Goal: Transaction & Acquisition: Purchase product/service

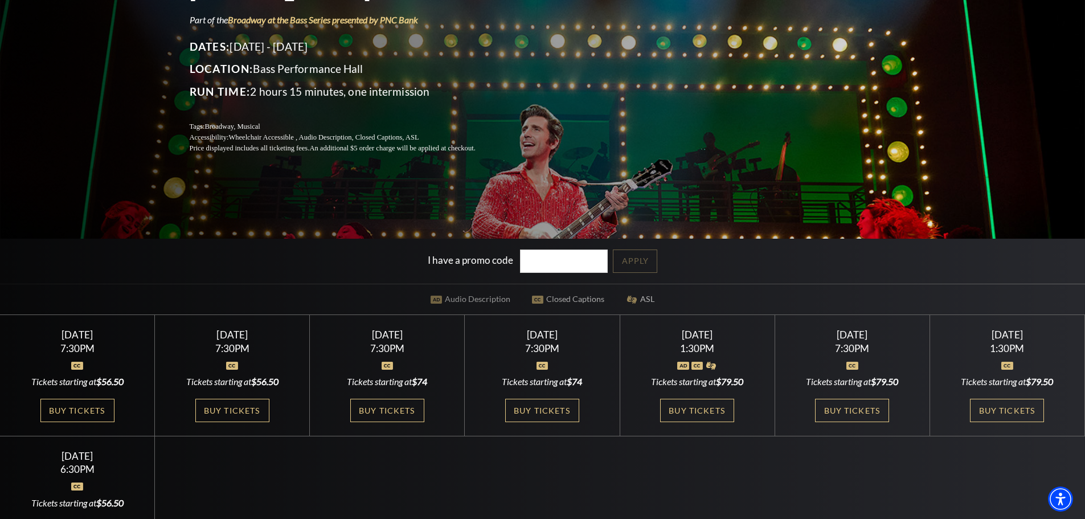
scroll to position [171, 0]
click at [545, 412] on link "Buy Tickets" at bounding box center [542, 409] width 74 height 23
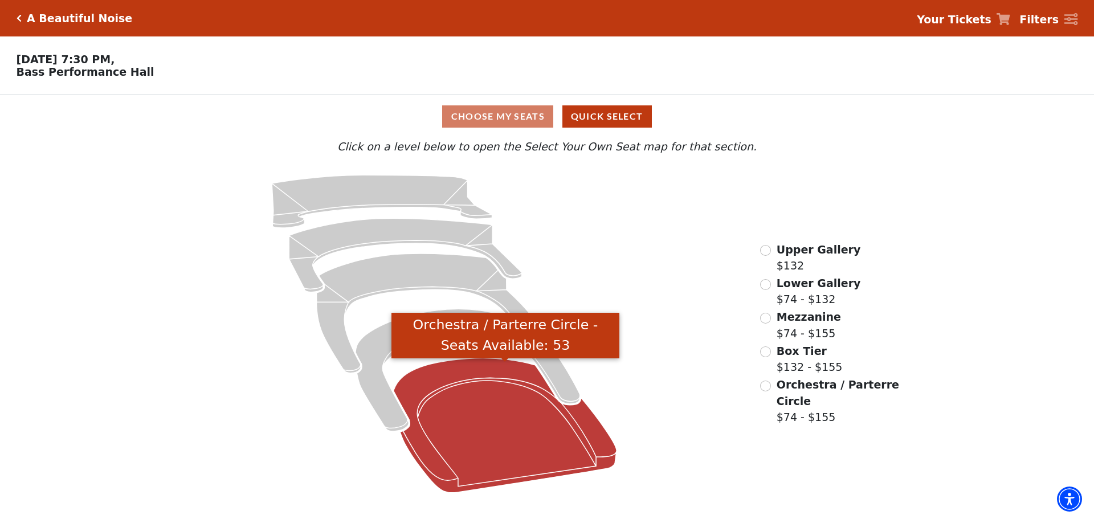
click at [478, 370] on icon "Orchestra / Parterre Circle - Seats Available: 53" at bounding box center [505, 425] width 223 height 134
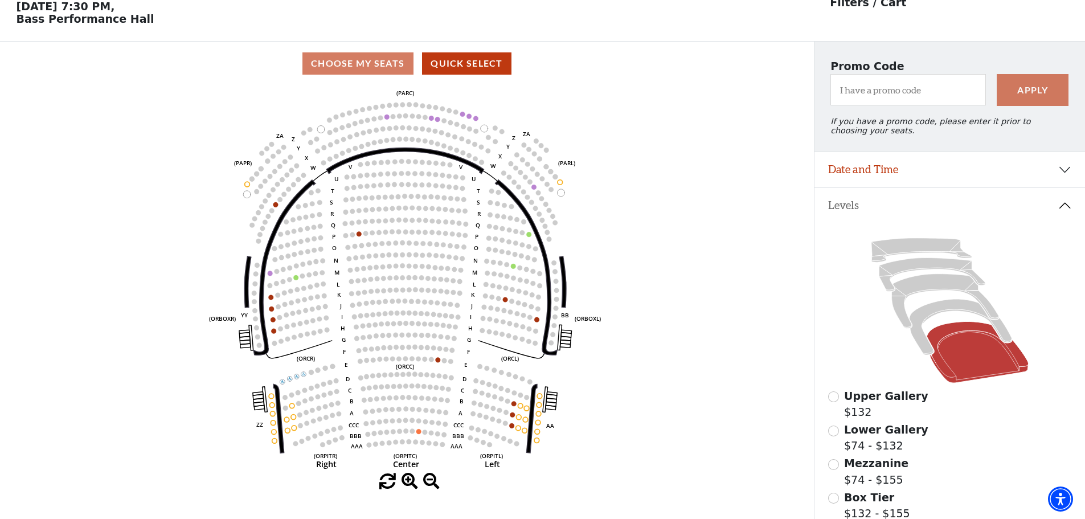
scroll to position [110, 0]
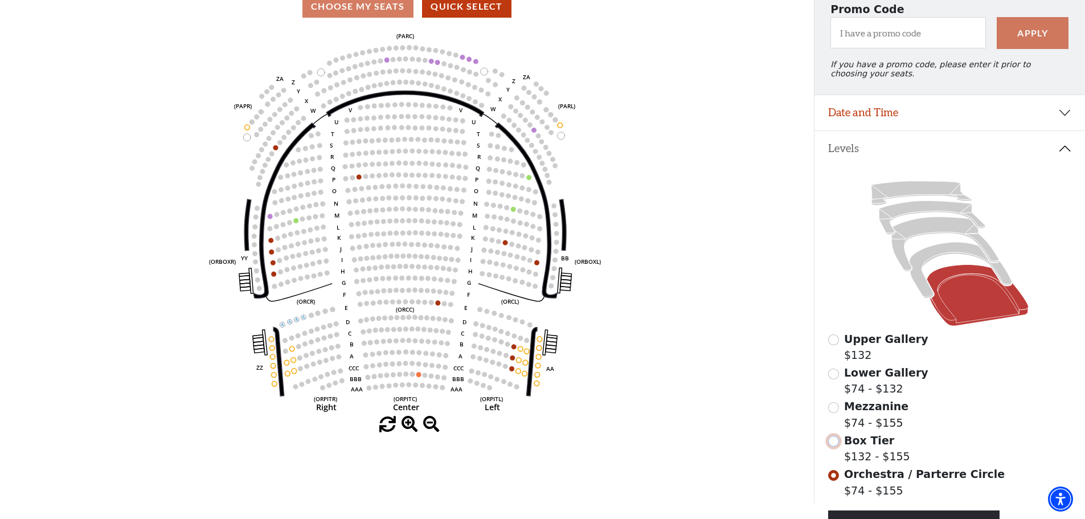
click at [833, 447] on input "Box Tier$132 - $155\a" at bounding box center [833, 441] width 11 height 11
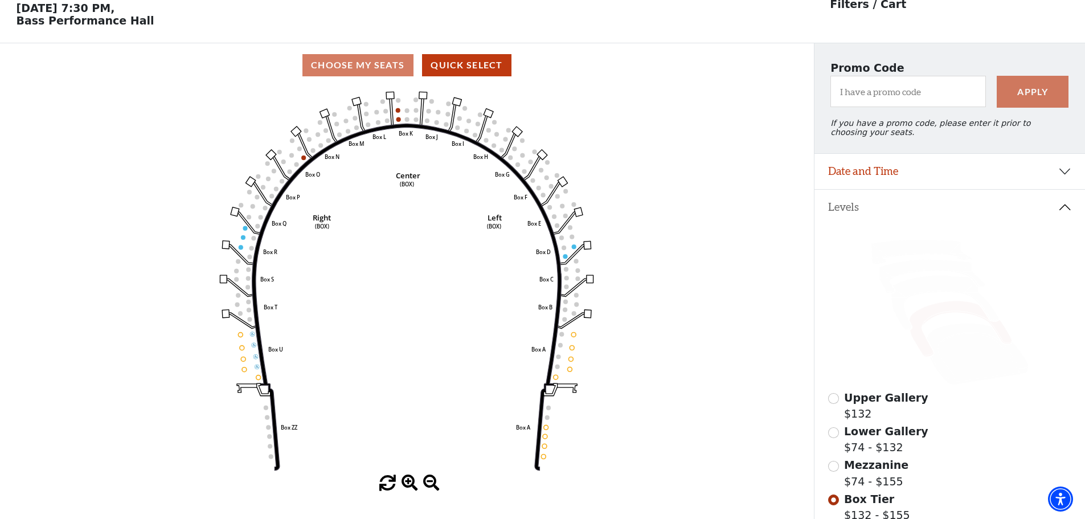
scroll to position [53, 0]
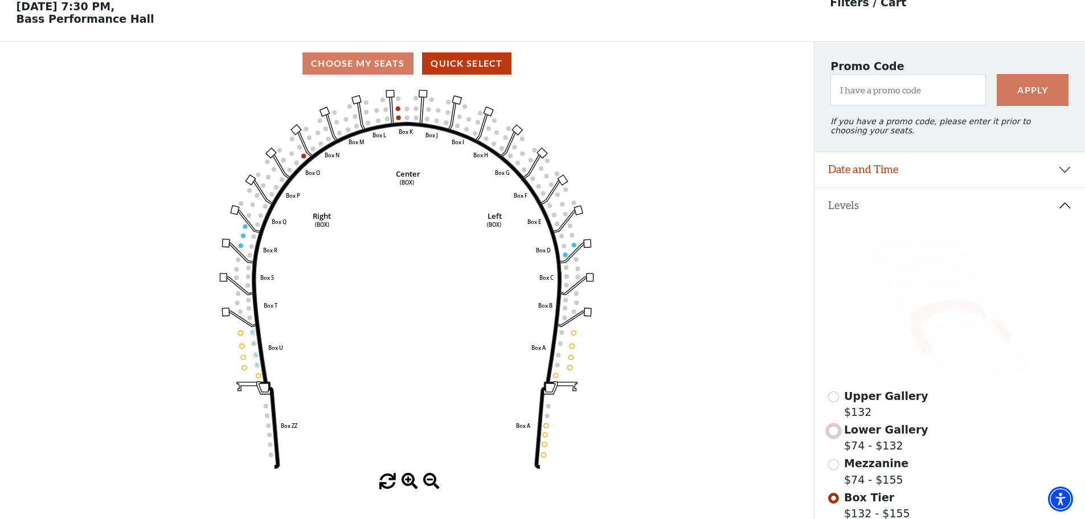
click at [834, 436] on input "Lower Gallery$74 - $132\a" at bounding box center [833, 430] width 11 height 11
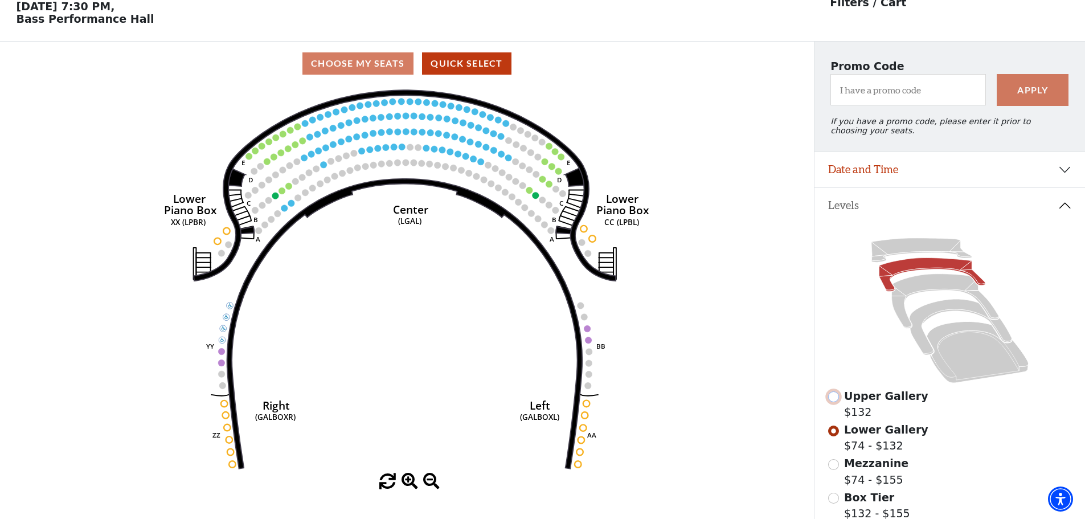
click at [828, 402] on input "Upper Gallery$132\a" at bounding box center [833, 396] width 11 height 11
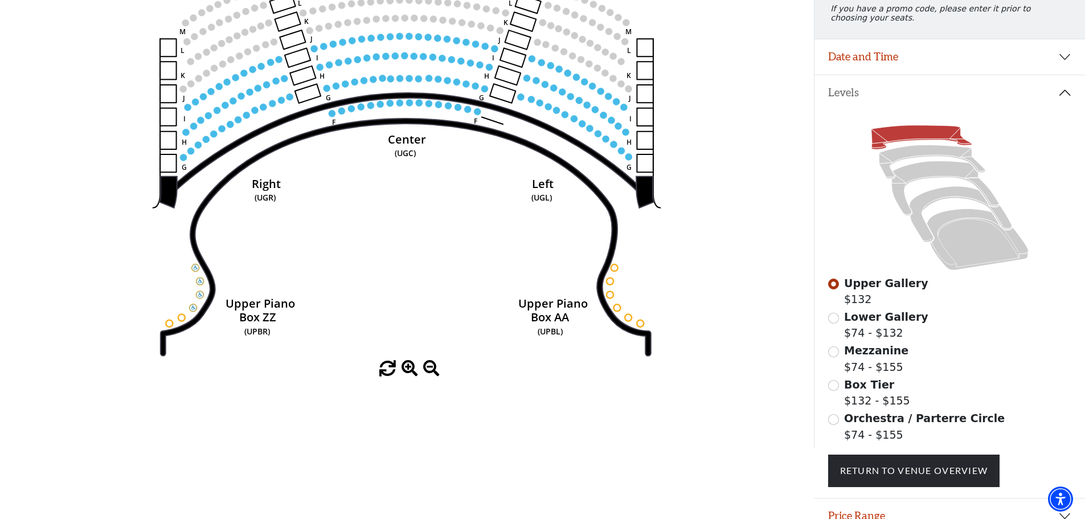
scroll to position [167, 0]
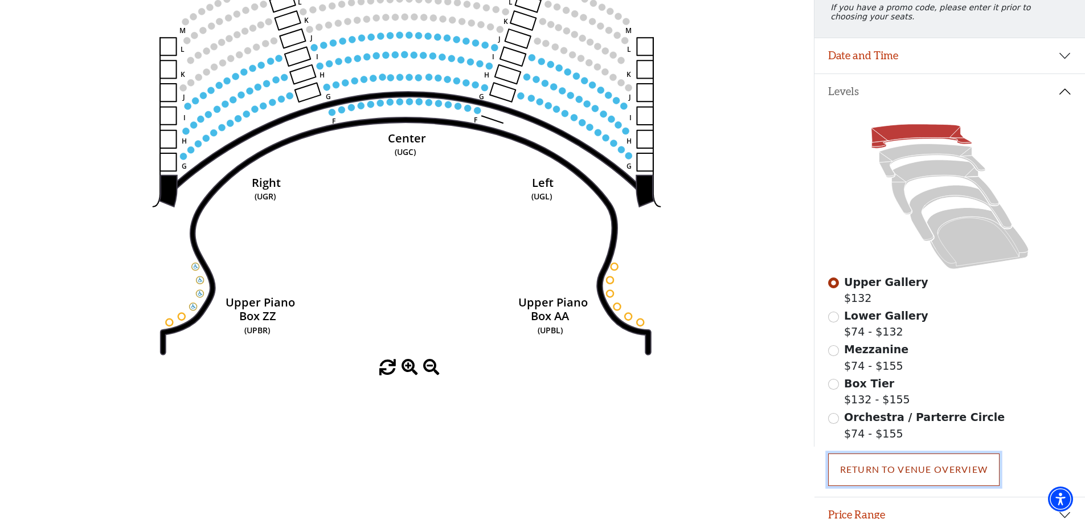
click at [897, 478] on link "Return To Venue Overview" at bounding box center [914, 469] width 172 height 32
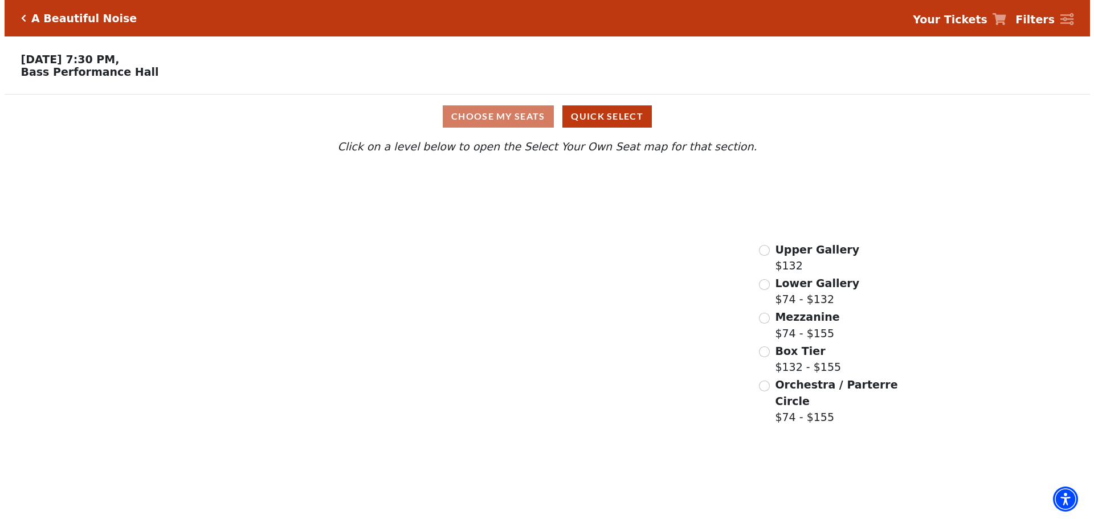
scroll to position [0, 0]
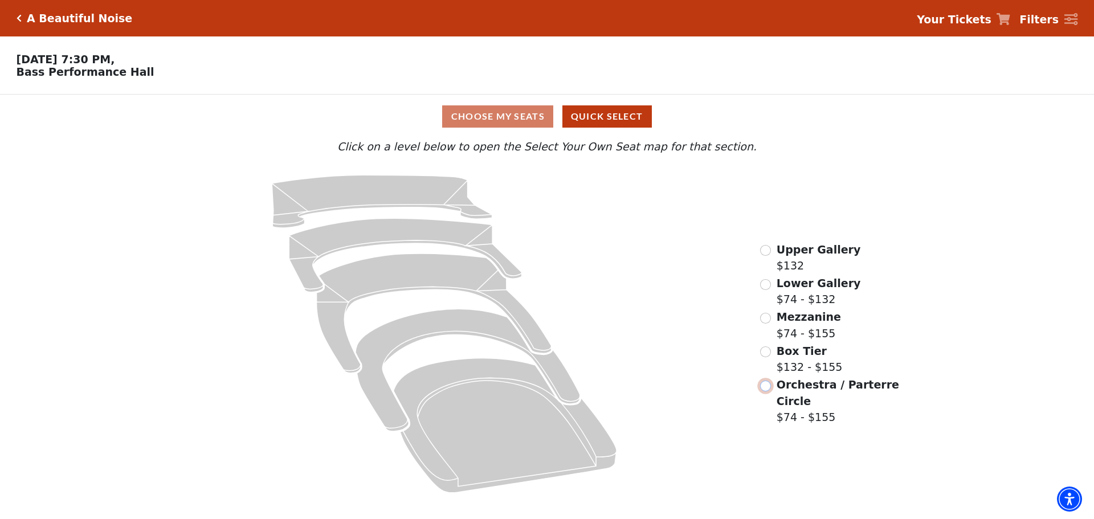
click at [766, 391] on input "Orchestra / Parterre Circle$74 - $155\a" at bounding box center [765, 385] width 11 height 11
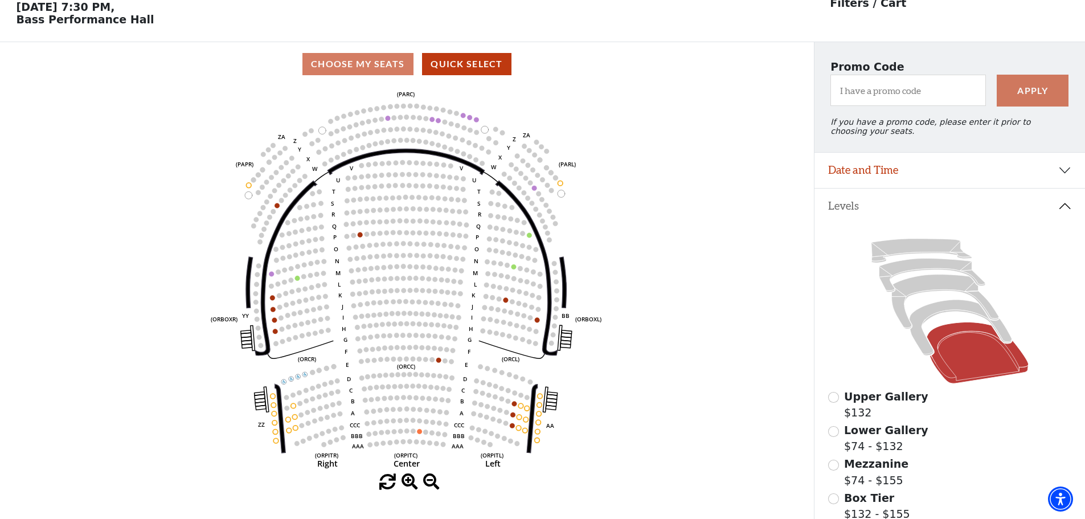
scroll to position [53, 0]
click at [936, 310] on icon at bounding box center [960, 328] width 103 height 56
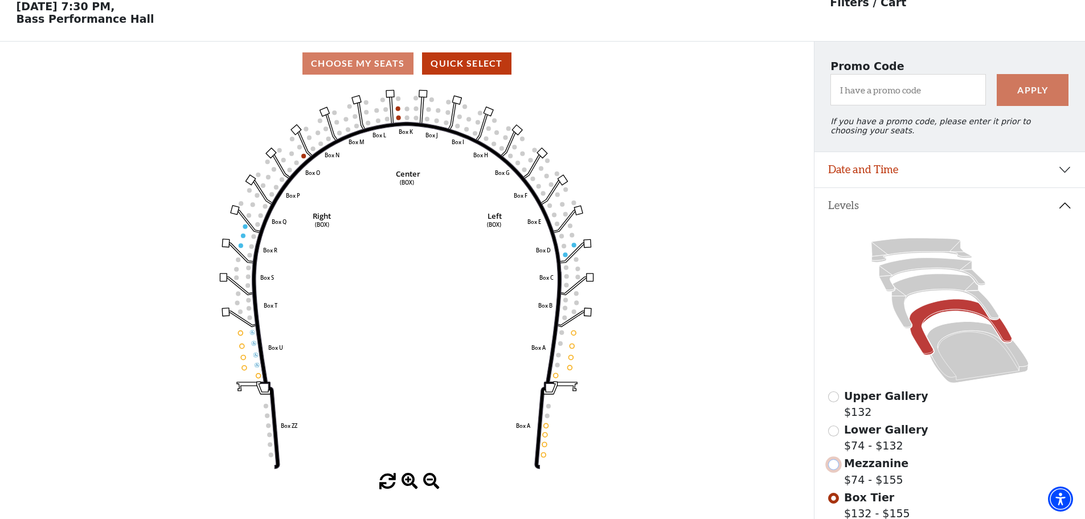
click at [837, 470] on input "Mezzanine$74 - $155\a" at bounding box center [833, 464] width 11 height 11
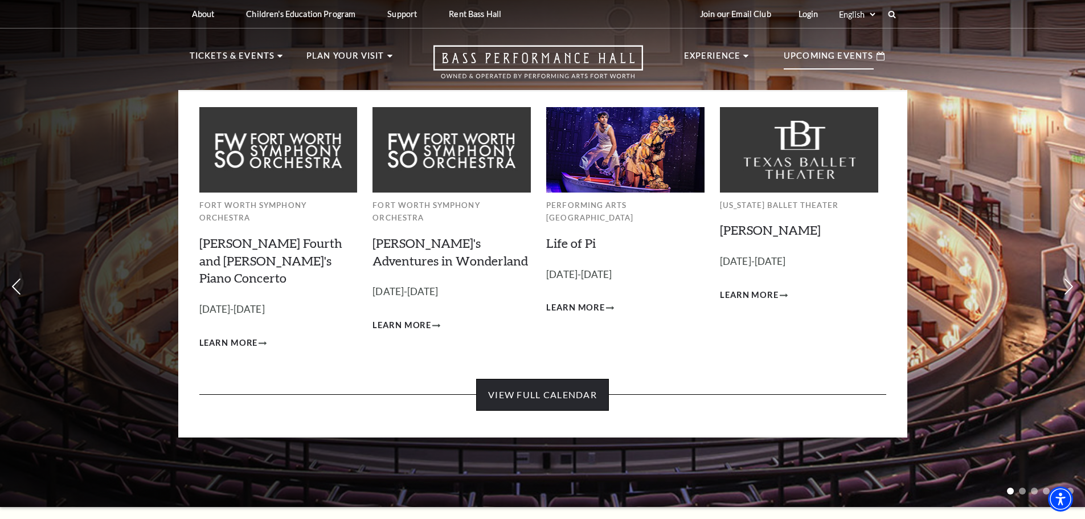
click at [547, 379] on link "View Full Calendar" at bounding box center [542, 395] width 133 height 32
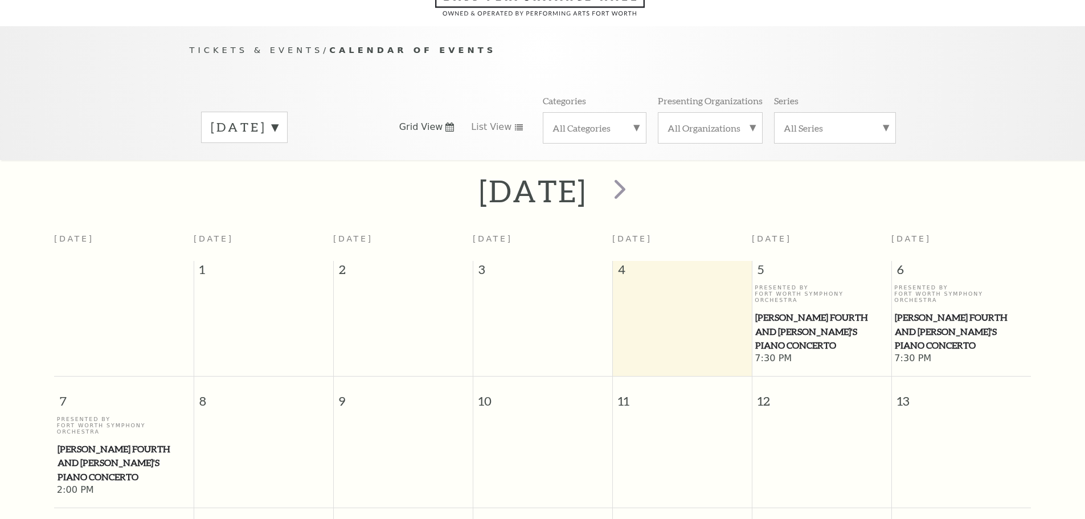
scroll to position [101, 0]
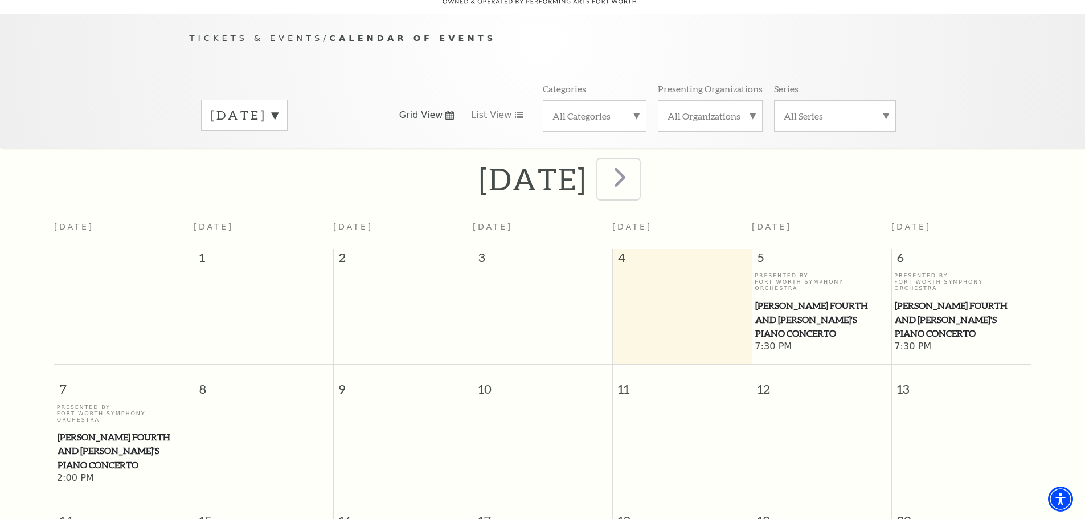
click at [636, 169] on span "next" at bounding box center [620, 177] width 32 height 32
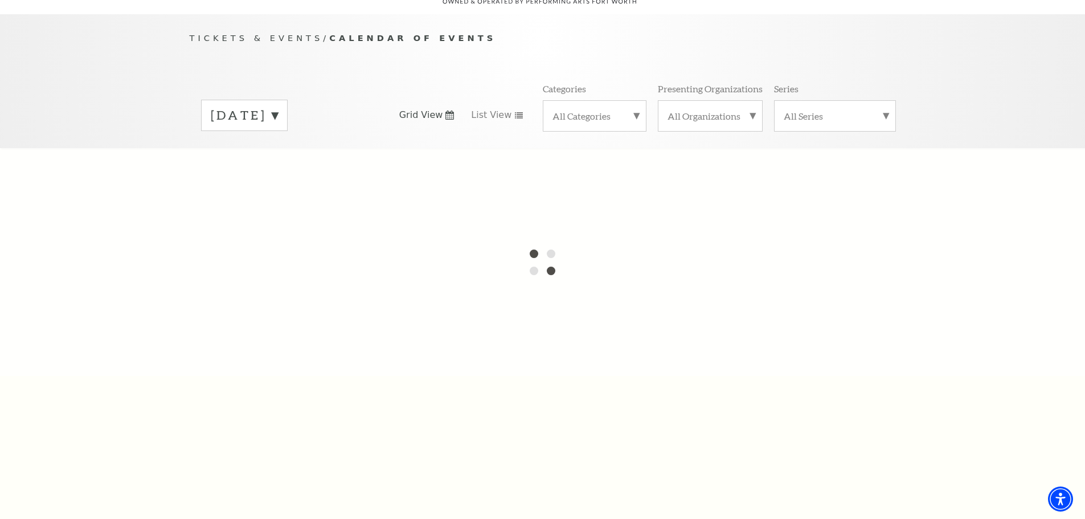
click at [278, 107] on label "September 2025" at bounding box center [244, 116] width 67 height 18
click at [278, 129] on label "October 2025" at bounding box center [244, 139] width 67 height 24
click at [599, 110] on label "All Categories" at bounding box center [594, 116] width 84 height 12
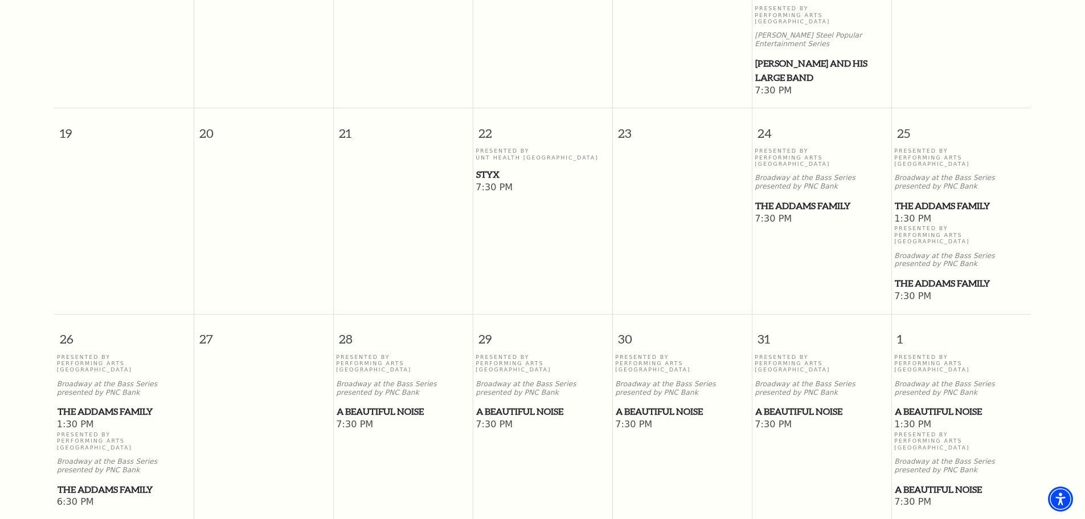
scroll to position [727, 0]
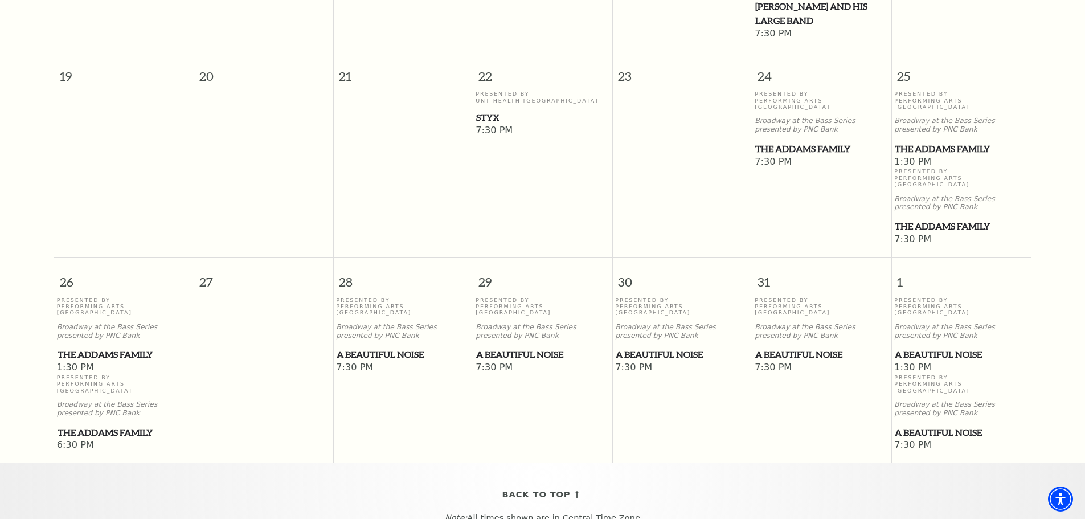
click at [812, 347] on span "A Beautiful Noise" at bounding box center [821, 354] width 133 height 14
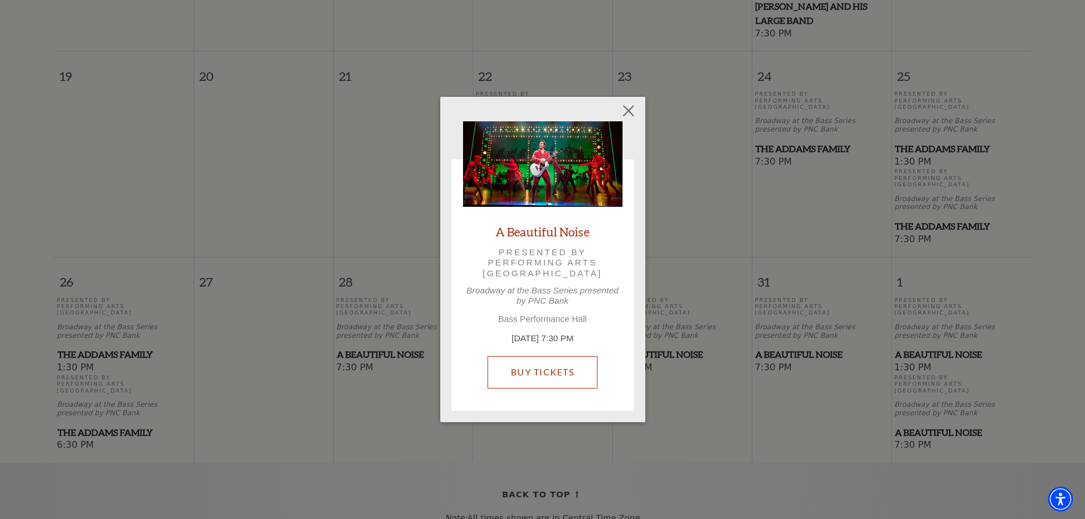
click at [541, 374] on link "Buy Tickets" at bounding box center [543, 372] width 110 height 32
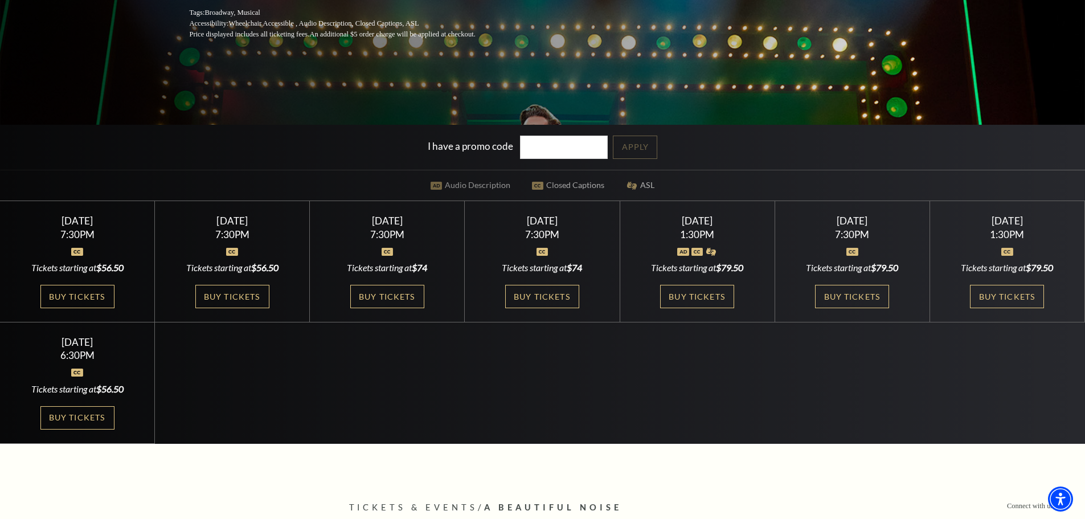
scroll to position [342, 0]
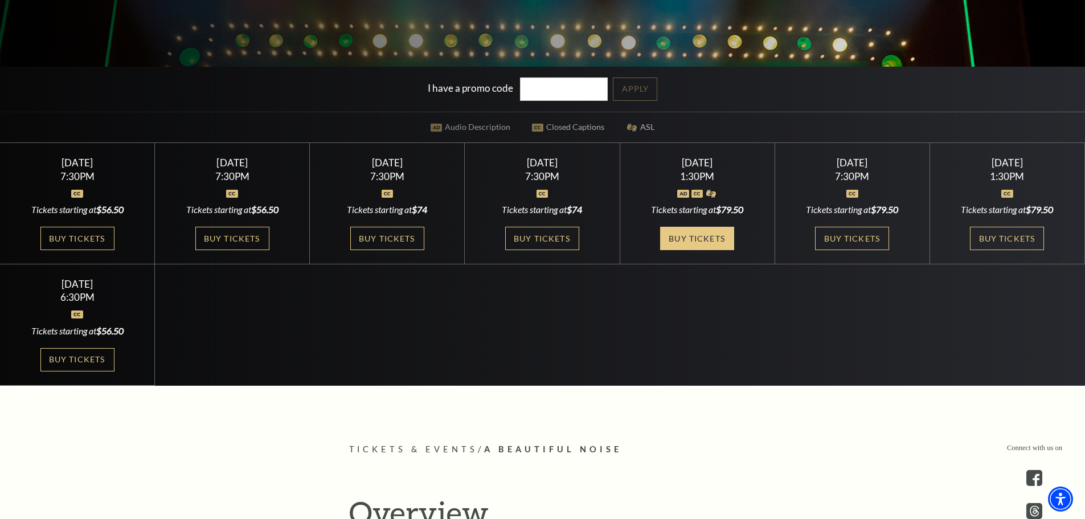
click at [695, 233] on link "Buy Tickets" at bounding box center [697, 238] width 74 height 23
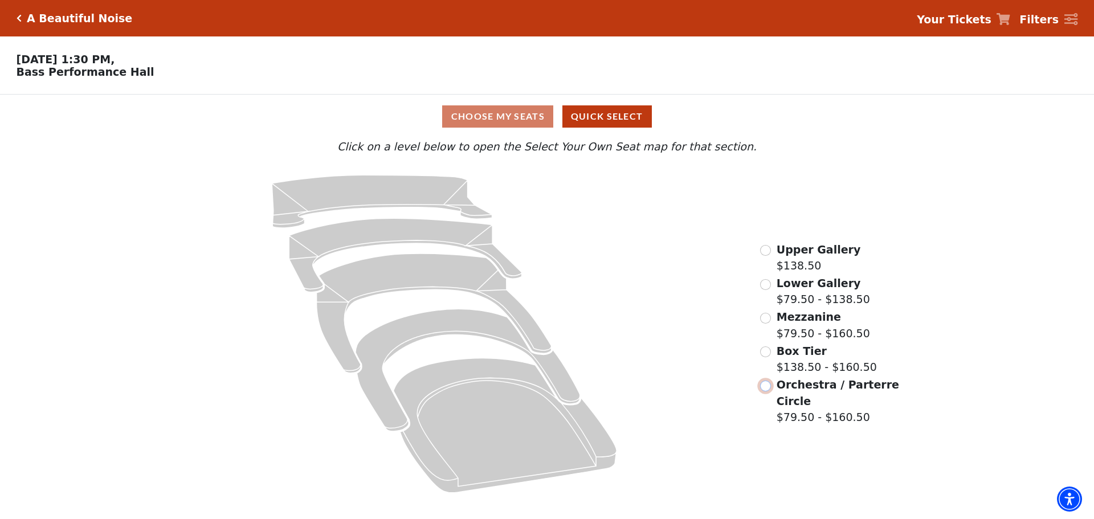
click at [766, 391] on input "Orchestra / Parterre Circle$79.50 - $160.50\a" at bounding box center [765, 385] width 11 height 11
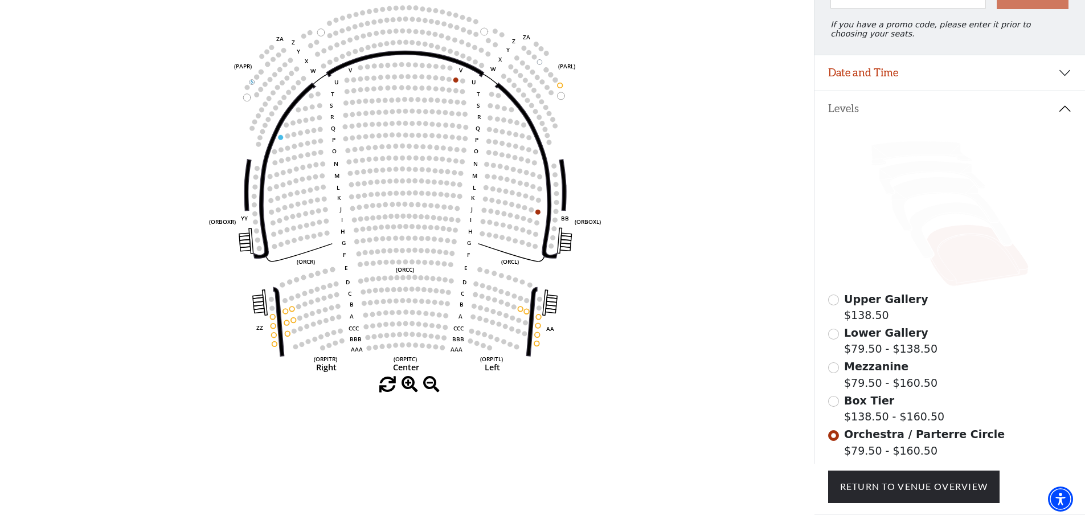
scroll to position [167, 0]
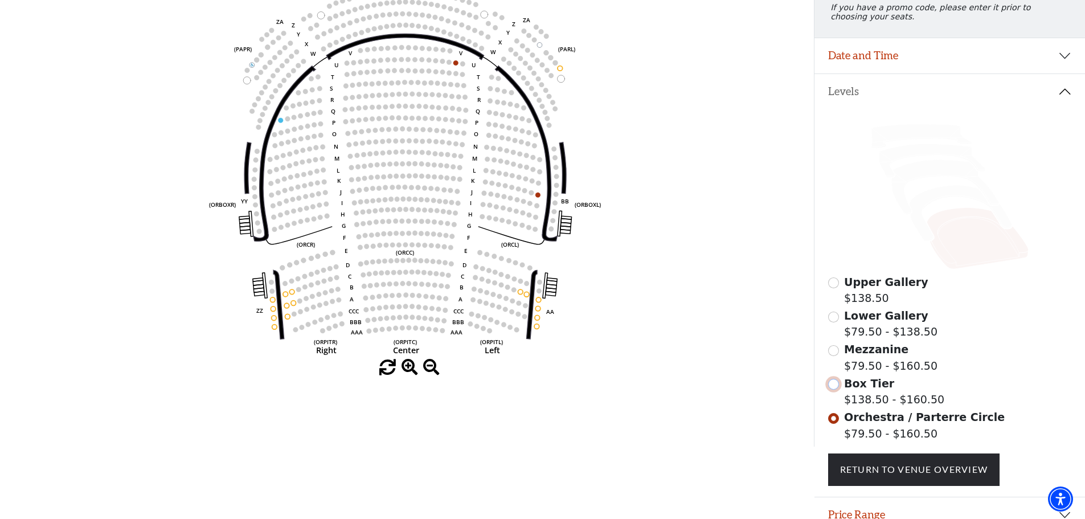
click at [833, 390] on input "Box Tier$138.50 - $160.50\a" at bounding box center [833, 384] width 11 height 11
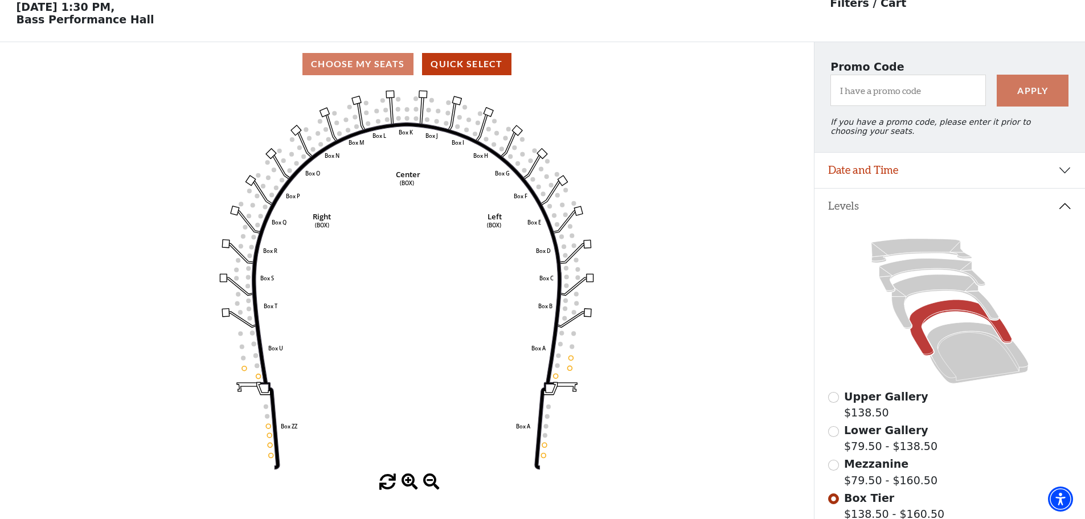
scroll to position [53, 0]
click at [833, 470] on input "Mezzanine$79.50 - $160.50\a" at bounding box center [833, 464] width 11 height 11
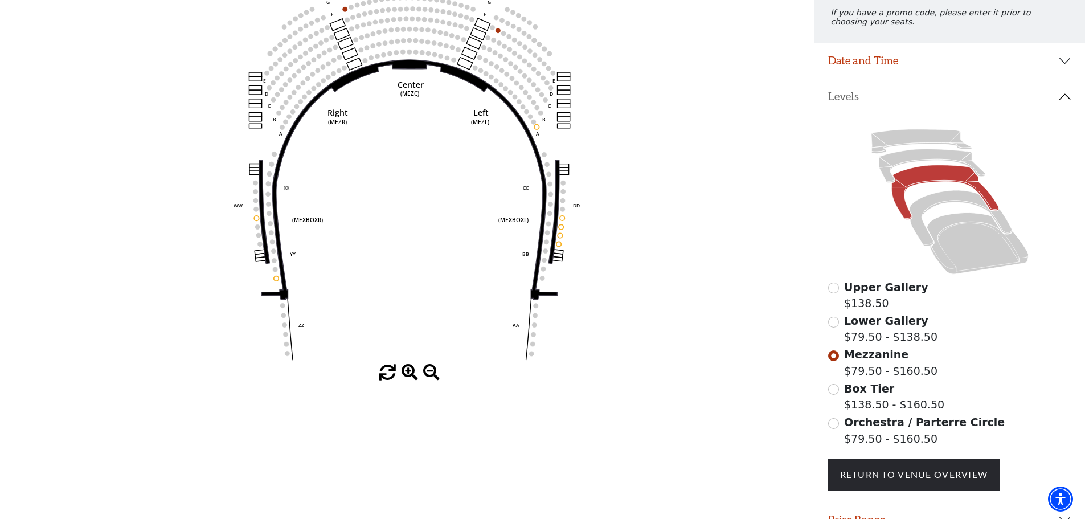
scroll to position [224, 0]
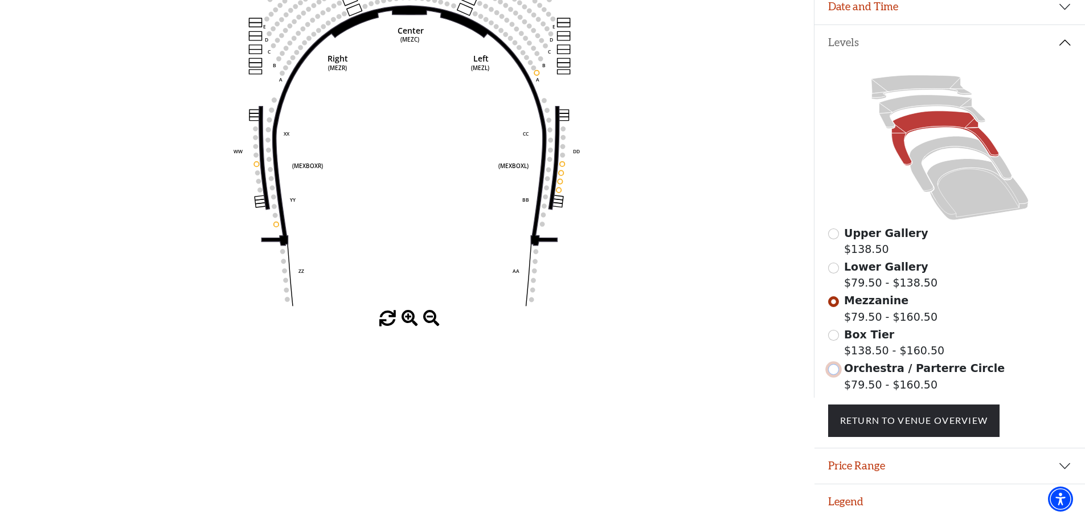
click at [832, 370] on input "Orchestra / Parterre Circle$79.50 - $160.50\a" at bounding box center [833, 369] width 11 height 11
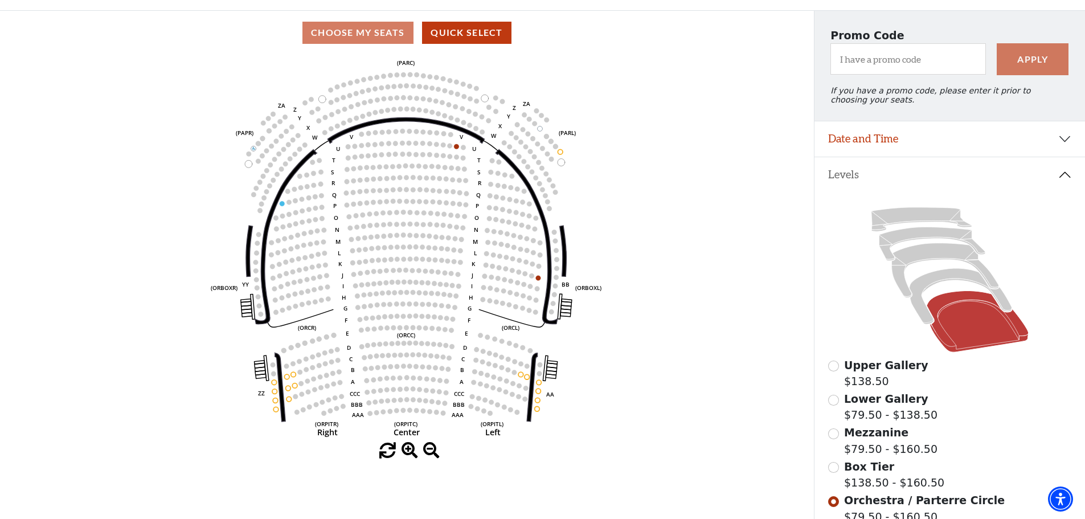
scroll to position [110, 0]
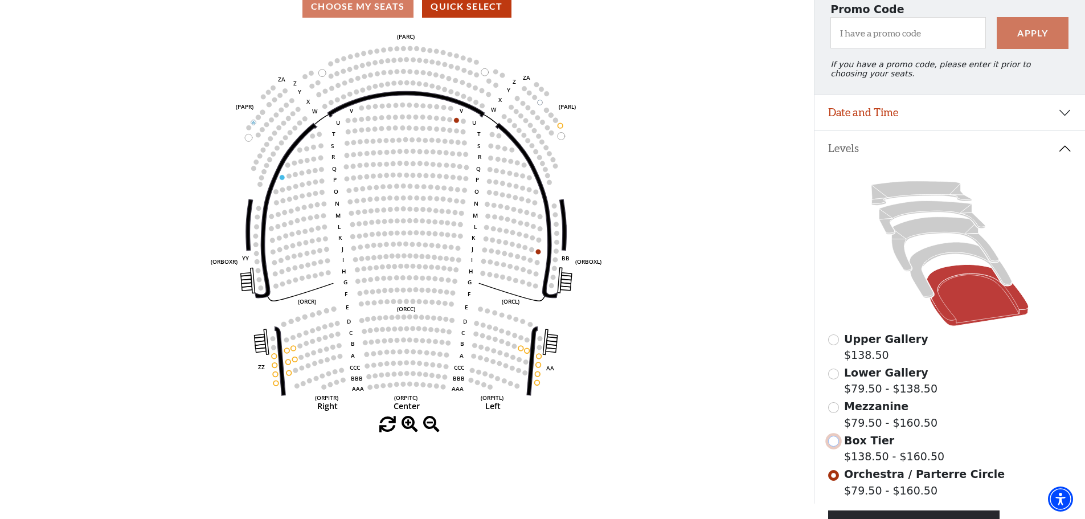
click at [833, 447] on input "Box Tier$138.50 - $160.50\a" at bounding box center [833, 441] width 11 height 11
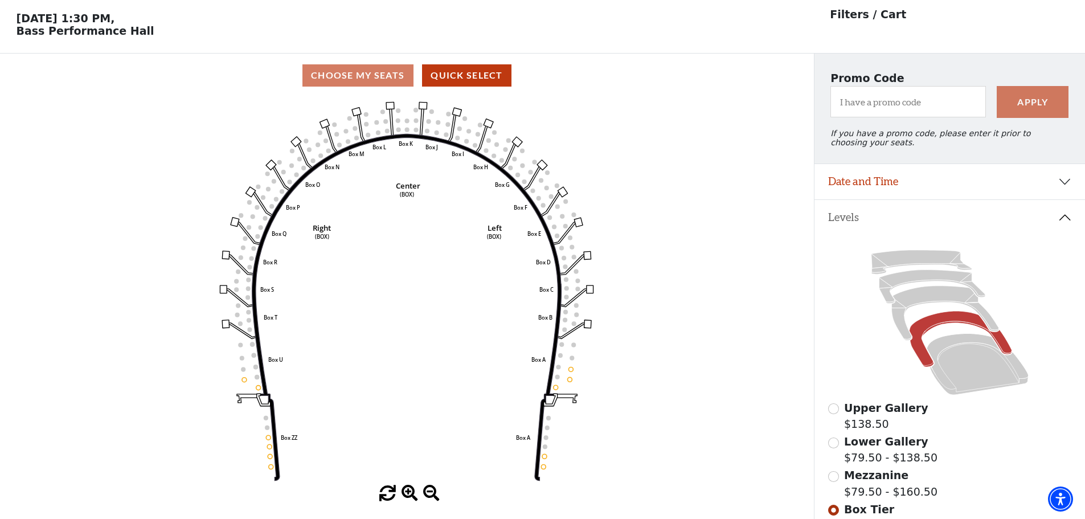
scroll to position [53, 0]
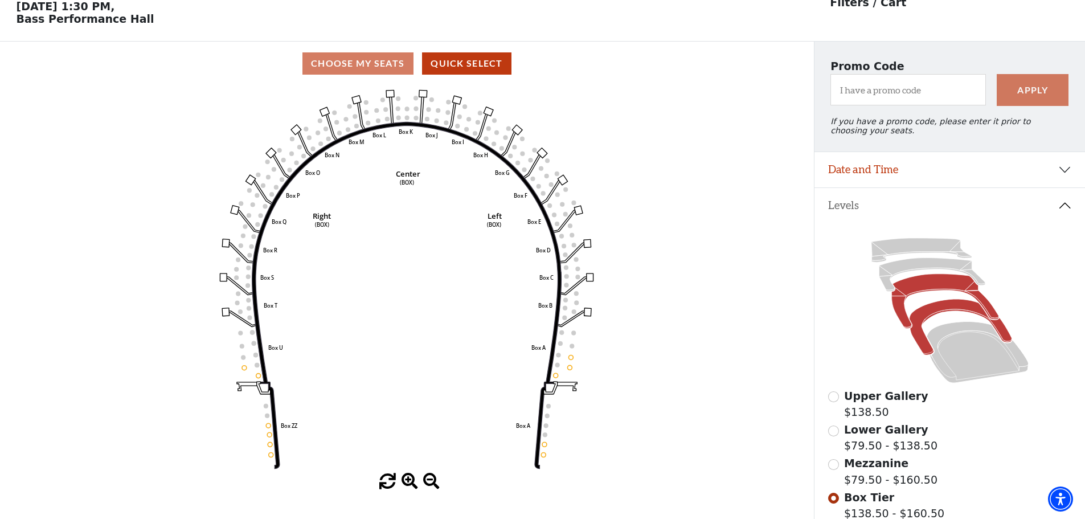
click at [902, 314] on icon at bounding box center [944, 301] width 107 height 55
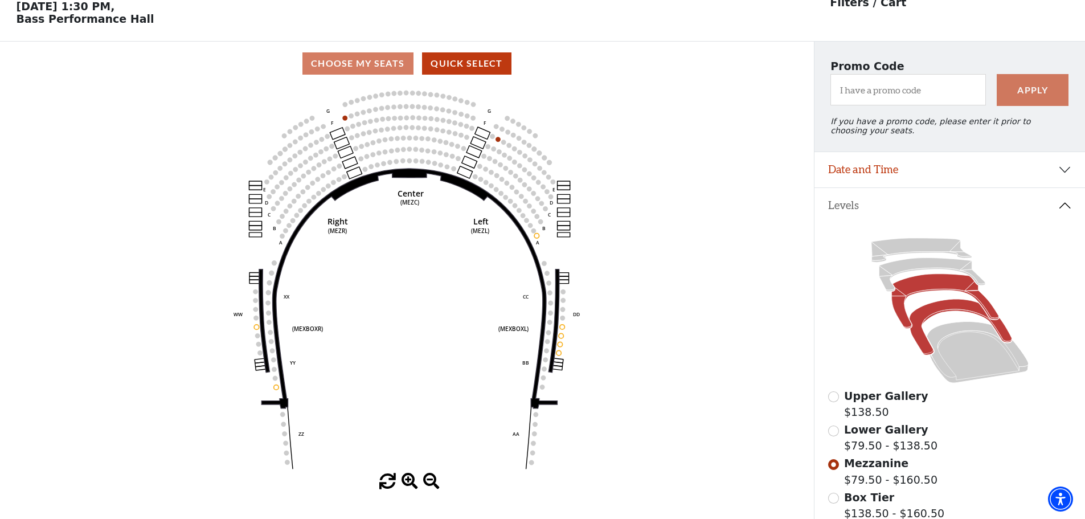
click at [919, 343] on icon at bounding box center [960, 328] width 103 height 56
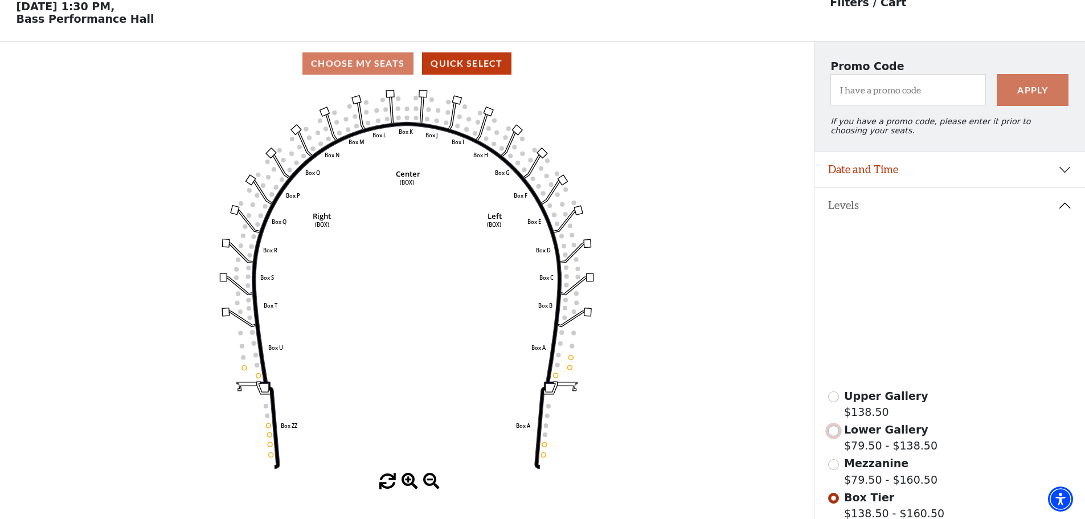
click at [834, 436] on input "Lower Gallery$79.50 - $138.50\a" at bounding box center [833, 430] width 11 height 11
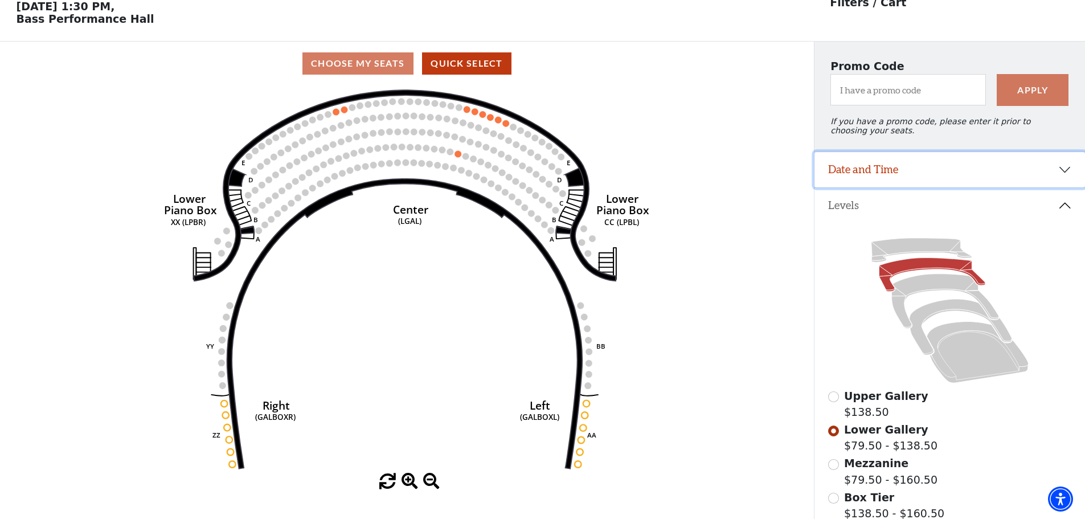
click at [1064, 182] on button "Date and Time" at bounding box center [949, 169] width 271 height 35
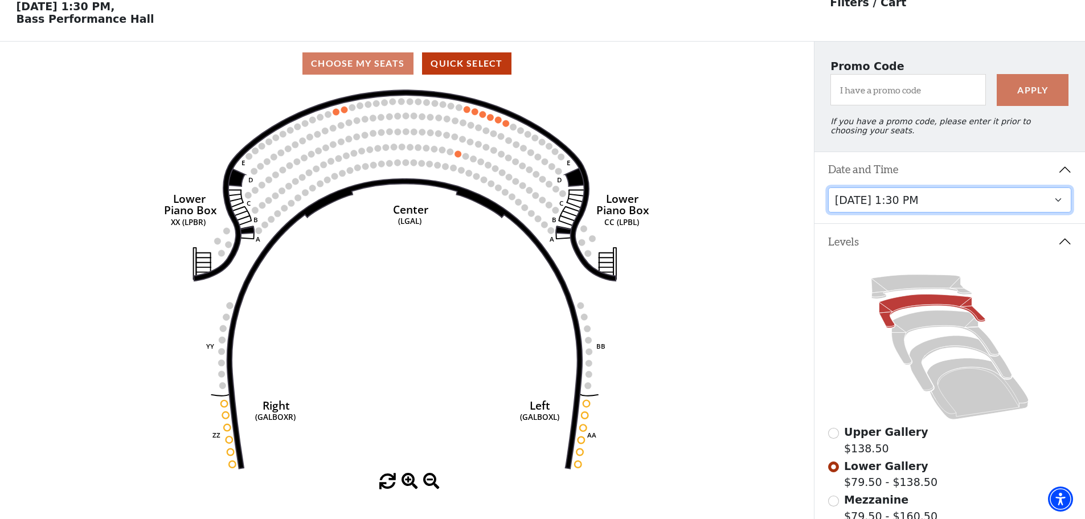
click at [1057, 206] on select "[DATE] 7:30 PM [DATE] 7:30 PM [DATE] 7:30 PM [DATE] 7:30 PM [DATE] 1:30 PM [DAT…" at bounding box center [950, 200] width 244 height 26
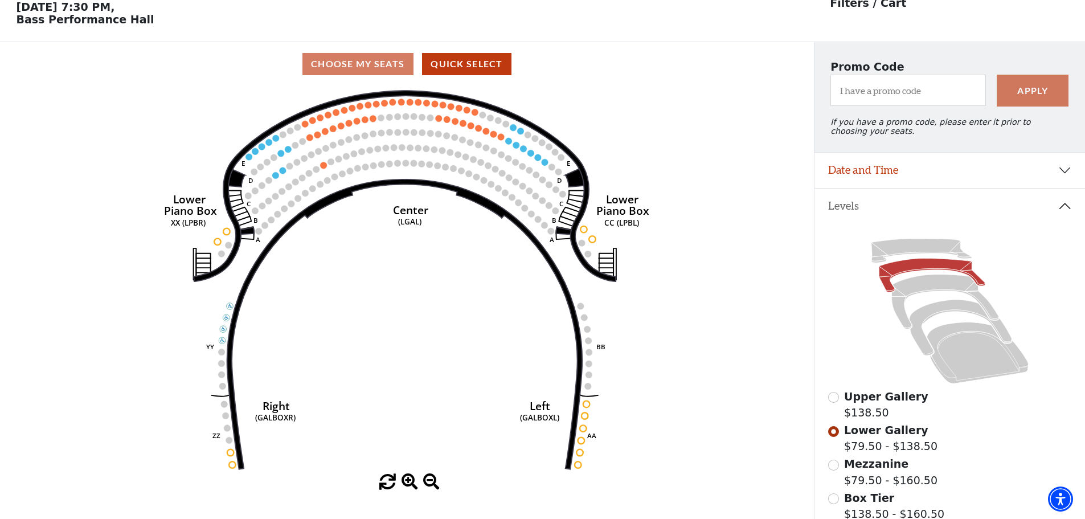
scroll to position [53, 0]
click at [994, 387] on icon at bounding box center [950, 311] width 244 height 154
click at [971, 375] on icon at bounding box center [978, 353] width 102 height 62
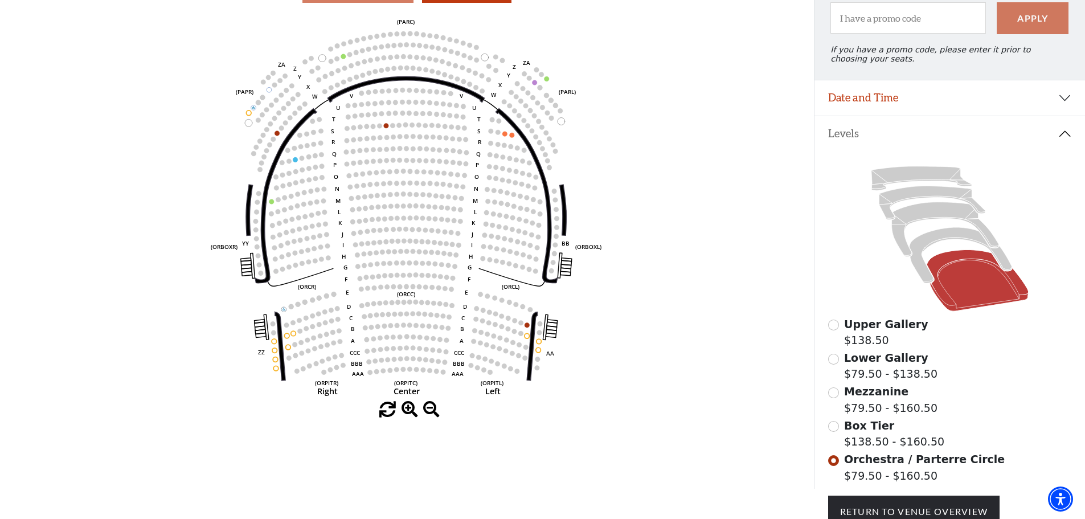
scroll to position [167, 0]
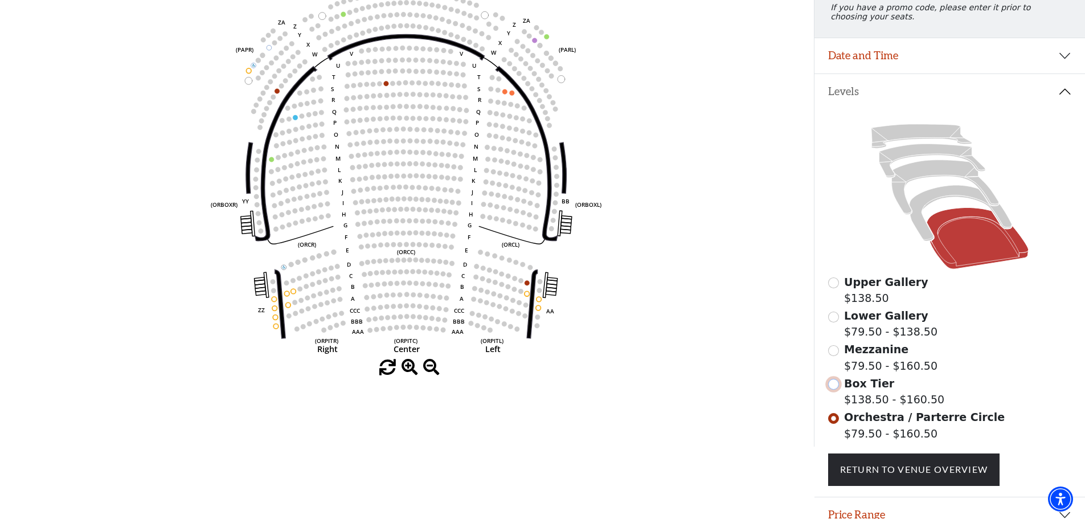
click at [834, 390] on input "Box Tier$138.50 - $160.50\a" at bounding box center [833, 384] width 11 height 11
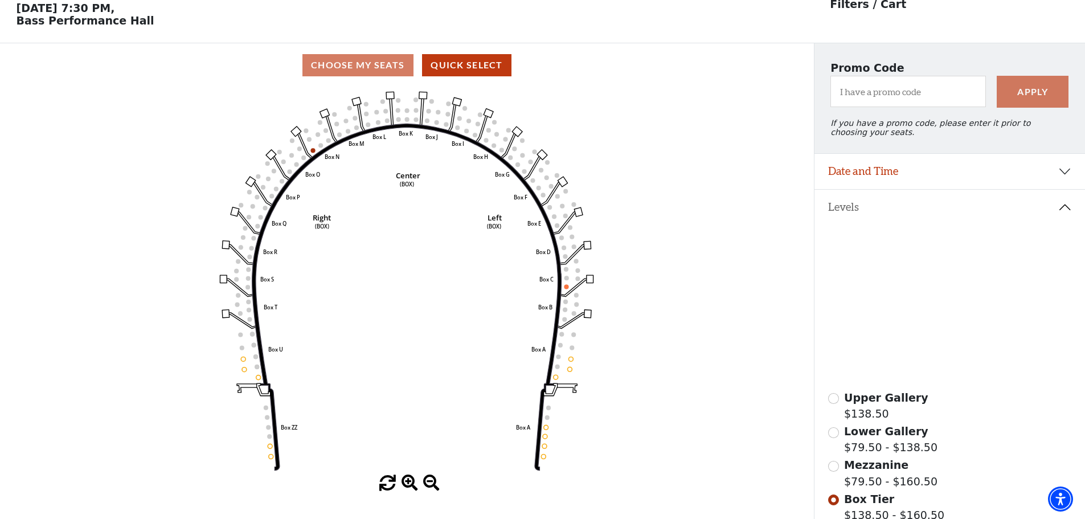
scroll to position [53, 0]
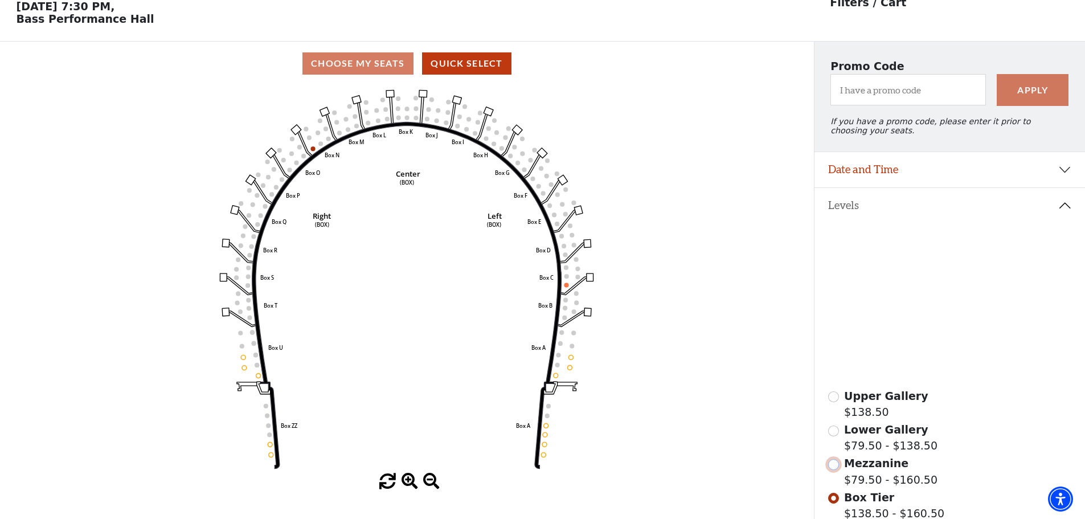
click at [836, 470] on input "Mezzanine$79.50 - $160.50\a" at bounding box center [833, 464] width 11 height 11
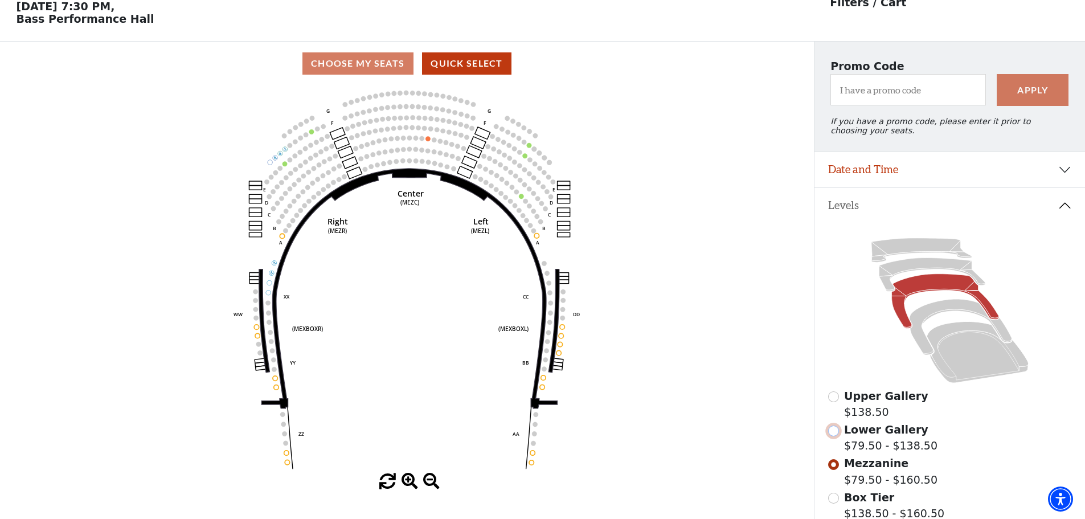
click at [835, 436] on input "Lower Gallery$79.50 - $138.50\a" at bounding box center [833, 430] width 11 height 11
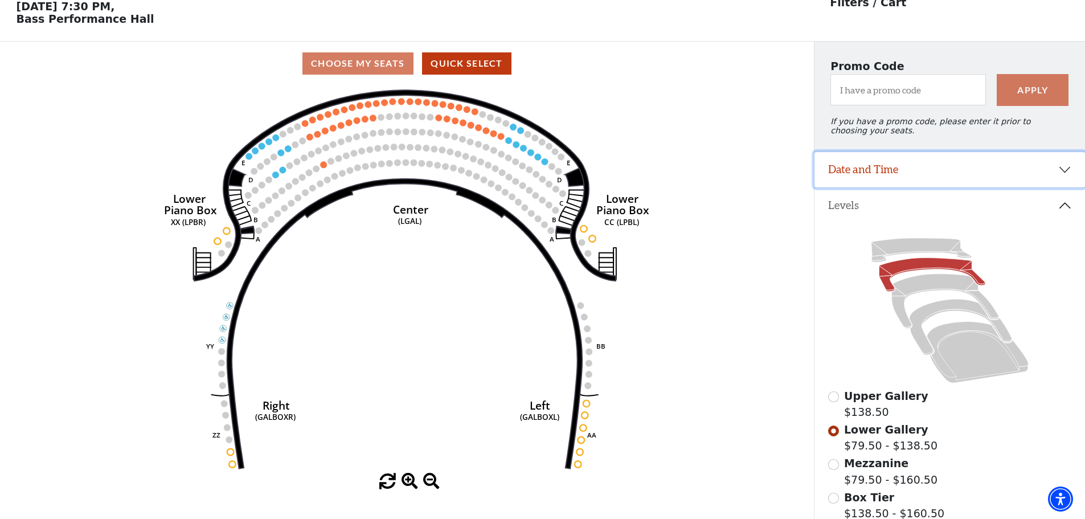
click at [1068, 176] on button "Date and Time" at bounding box center [949, 169] width 271 height 35
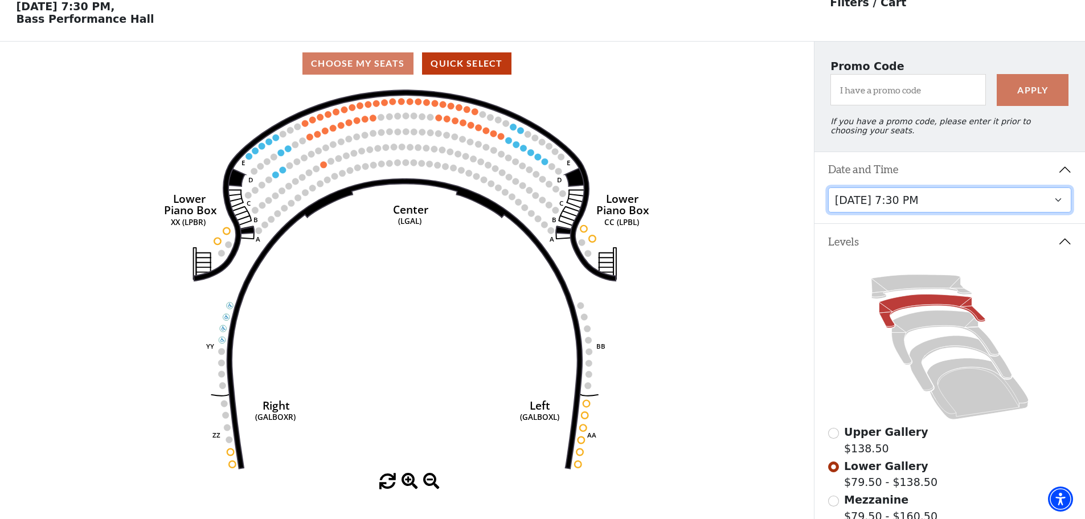
click at [1061, 207] on select "[DATE] 7:30 PM [DATE] 7:30 PM [DATE] 7:30 PM [DATE] 7:30 PM [DATE] 1:30 PM [DAT…" at bounding box center [950, 200] width 244 height 26
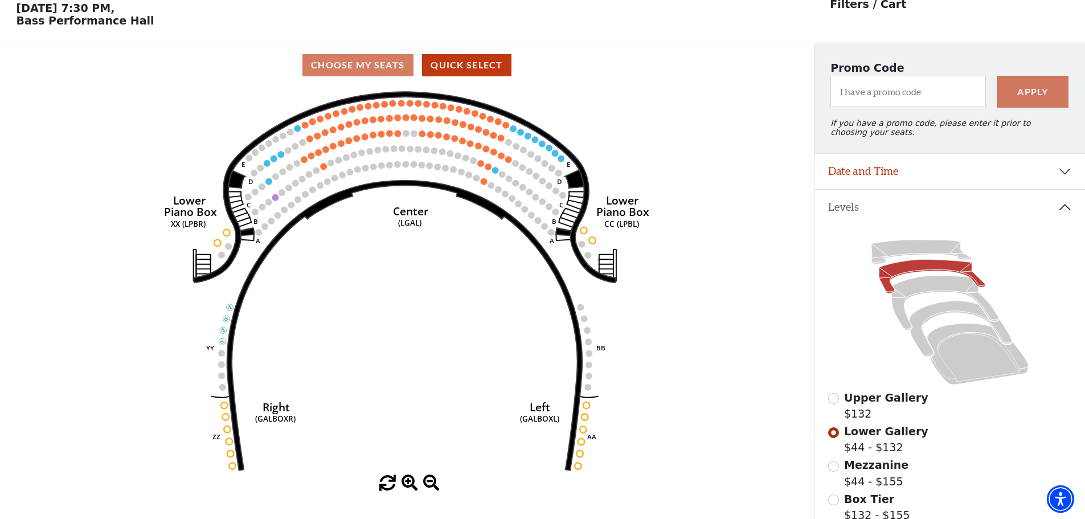
scroll to position [53, 0]
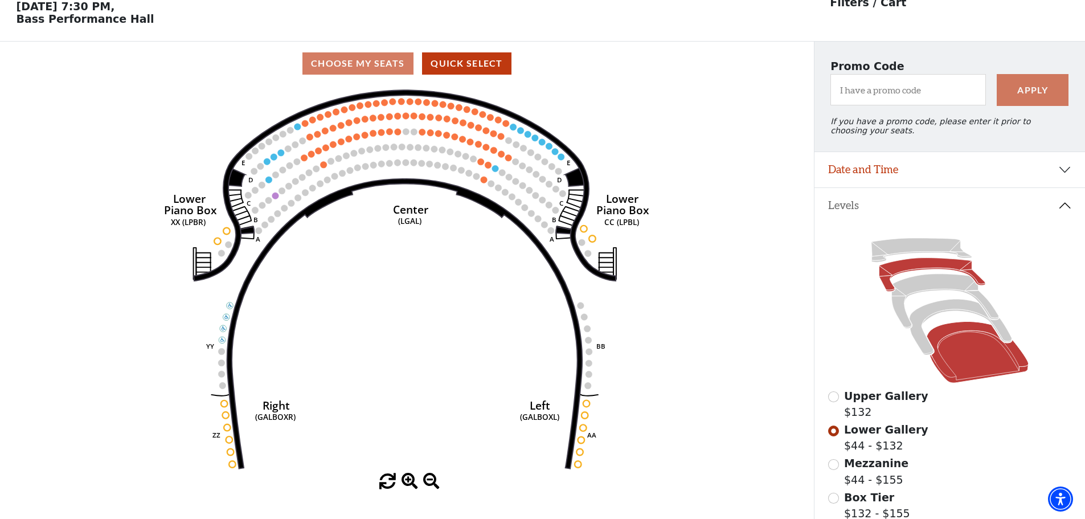
click at [956, 383] on icon at bounding box center [978, 353] width 102 height 62
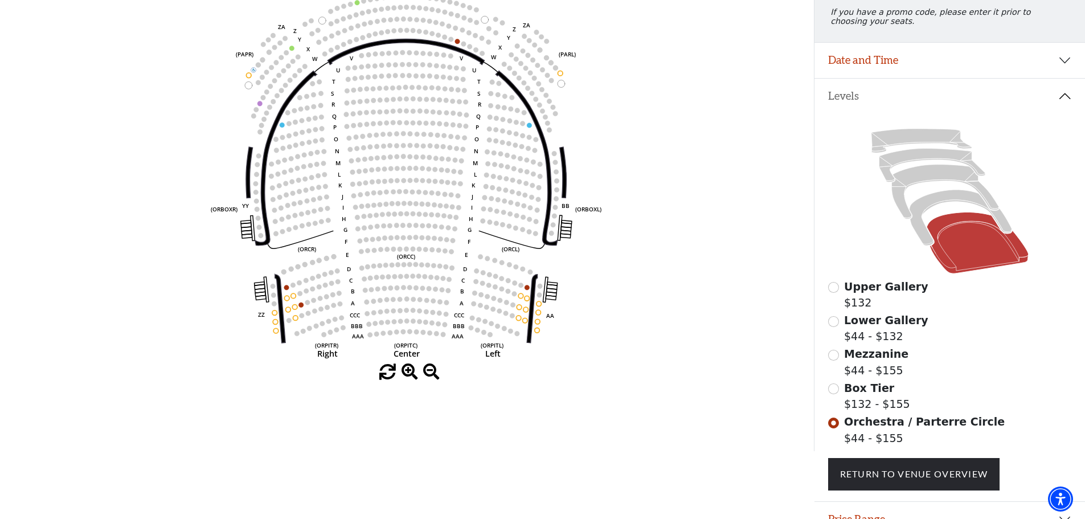
scroll to position [167, 0]
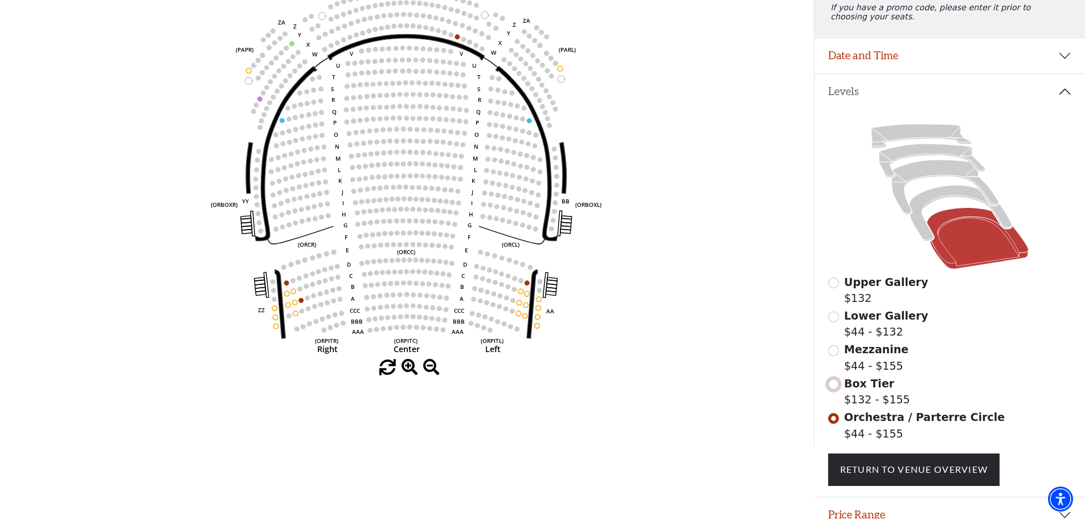
click at [832, 390] on input "Box Tier$132 - $155\a" at bounding box center [833, 384] width 11 height 11
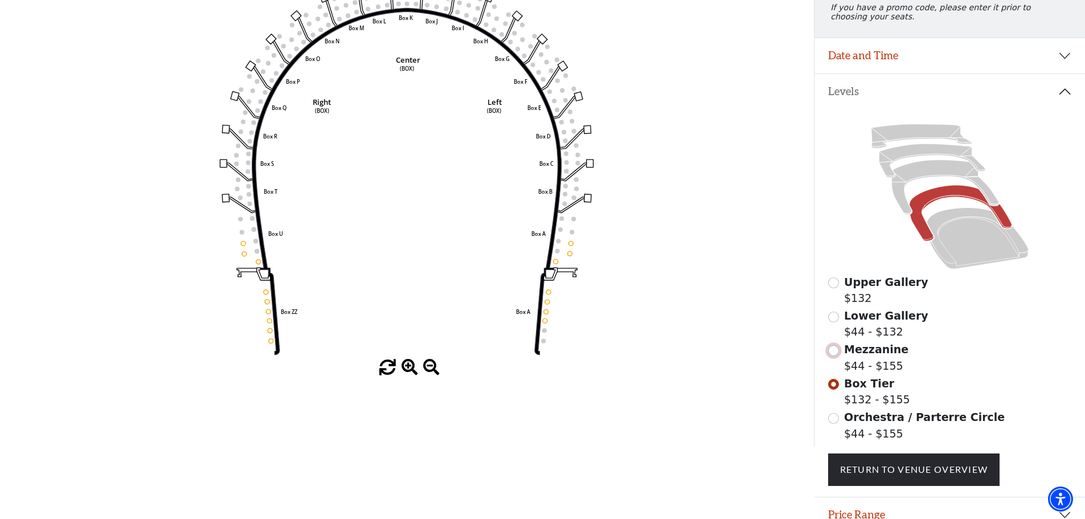
click at [833, 356] on input "Mezzanine$44 - $155\a" at bounding box center [833, 350] width 11 height 11
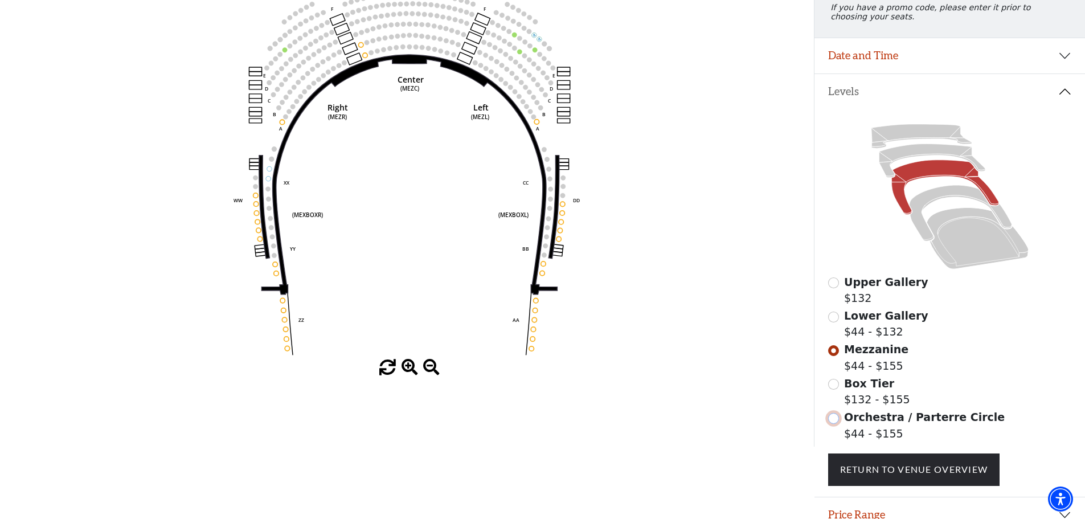
click at [832, 424] on input "Orchestra / Parterre Circle$44 - $155\a" at bounding box center [833, 418] width 11 height 11
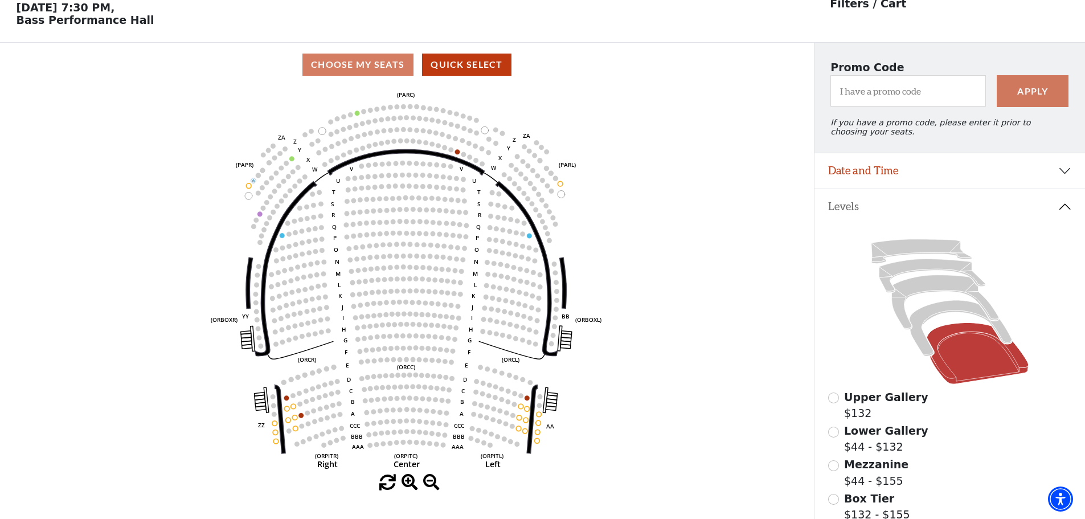
scroll to position [53, 0]
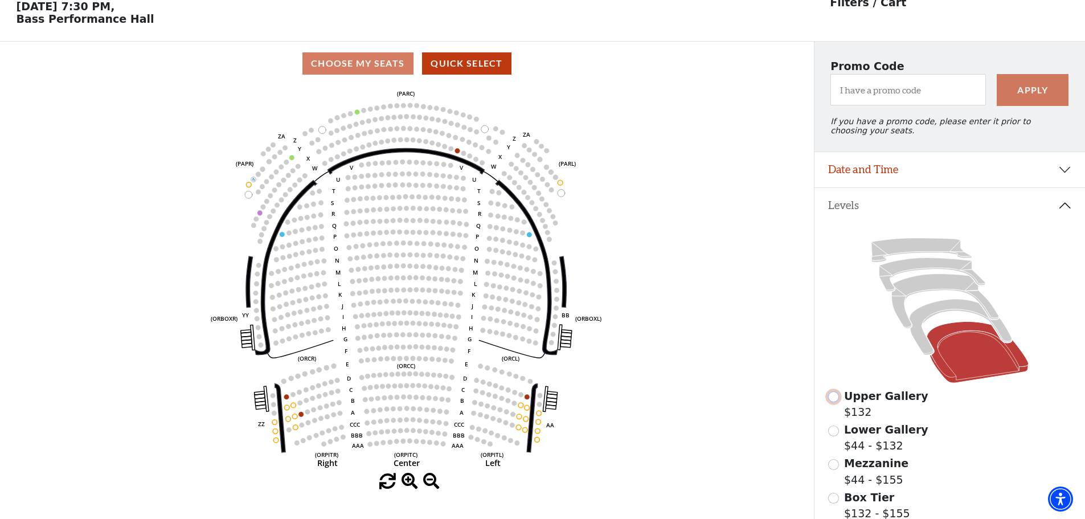
click at [830, 402] on input "Upper Gallery$132\a" at bounding box center [833, 396] width 11 height 11
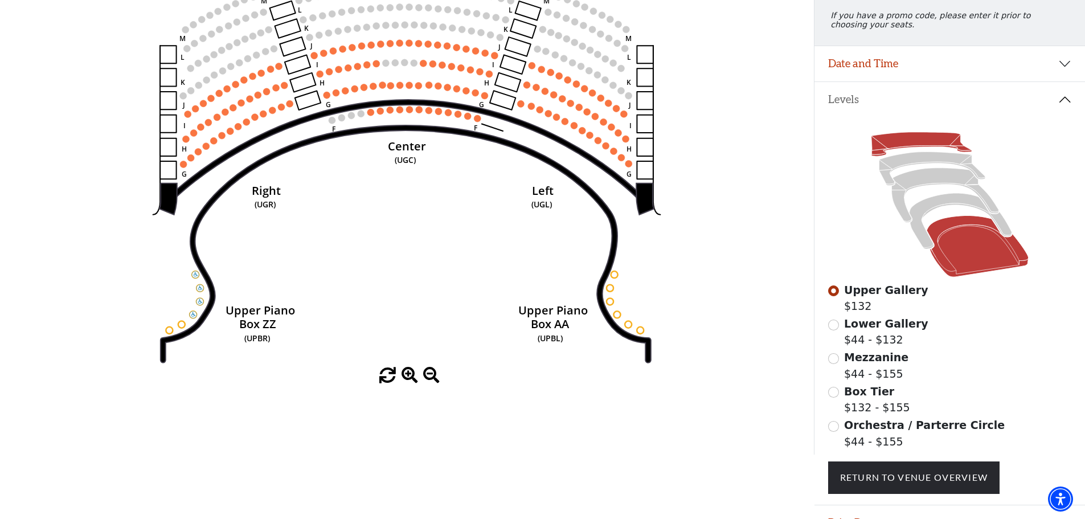
scroll to position [167, 0]
